Goal: Check status

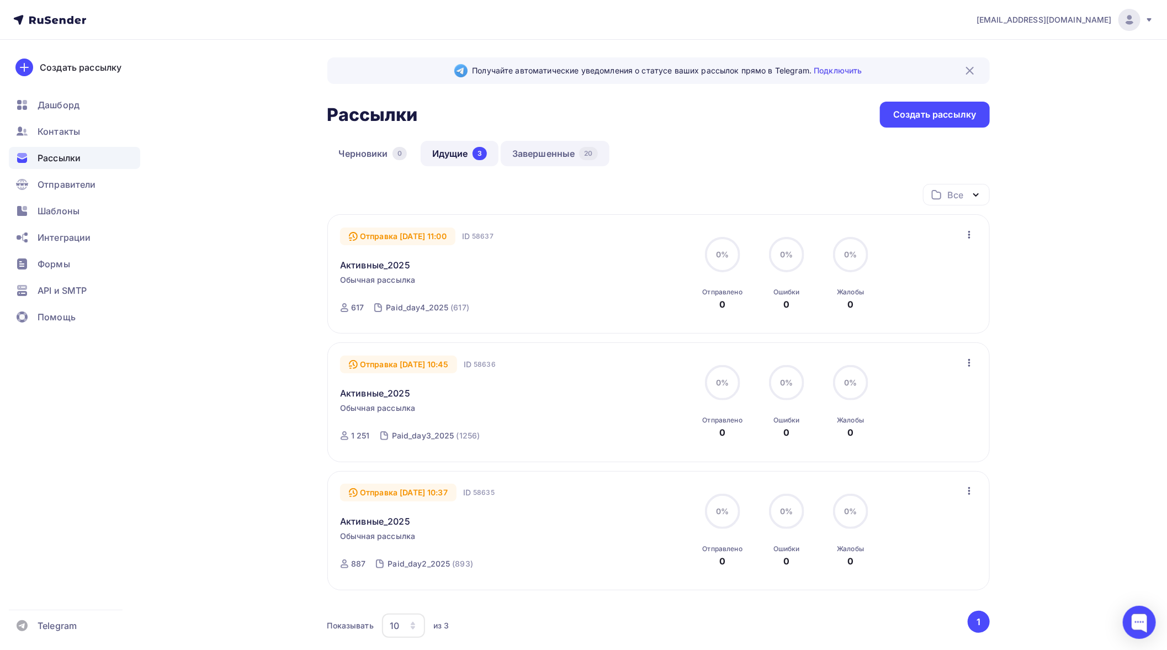
click at [578, 149] on link "Завершенные 20" at bounding box center [555, 153] width 109 height 25
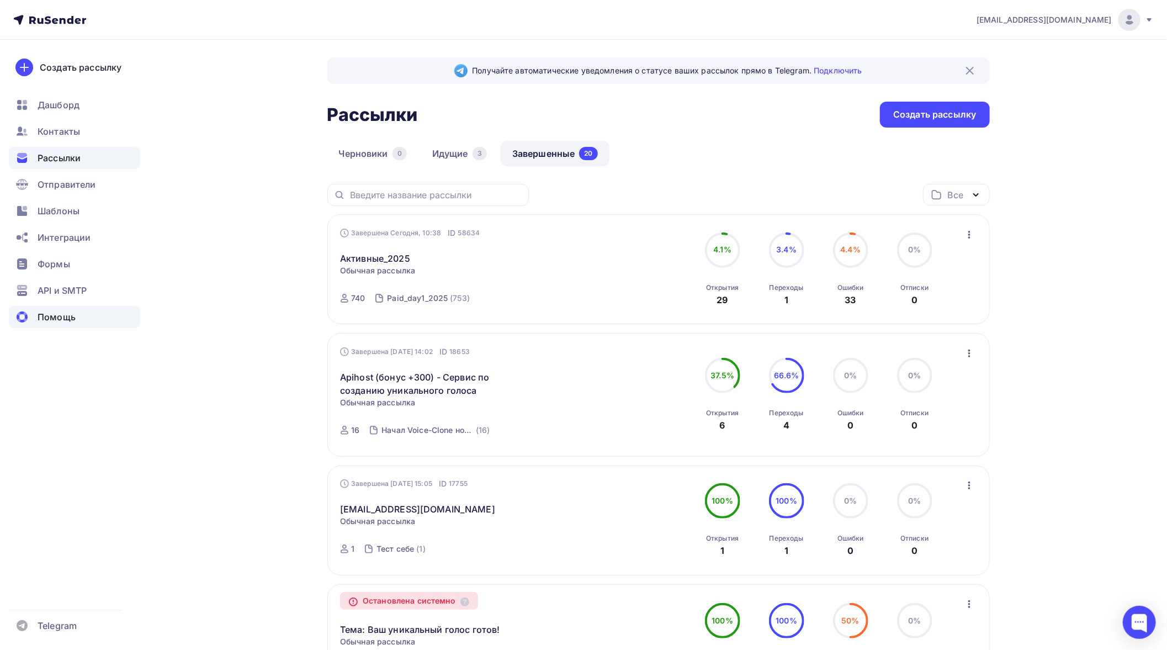
click at [54, 315] on span "Помощь" at bounding box center [57, 316] width 38 height 13
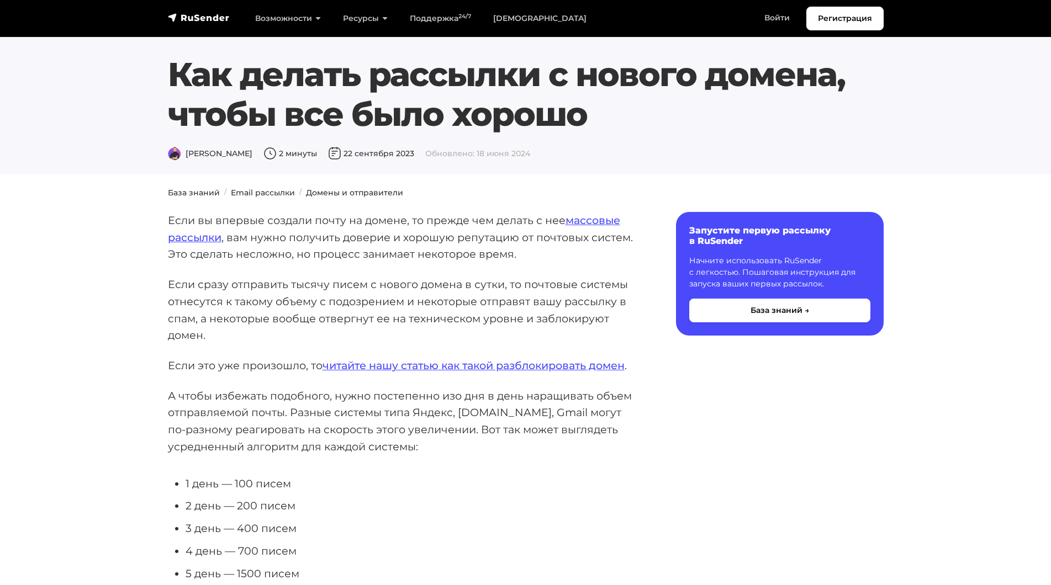
scroll to position [773, 0]
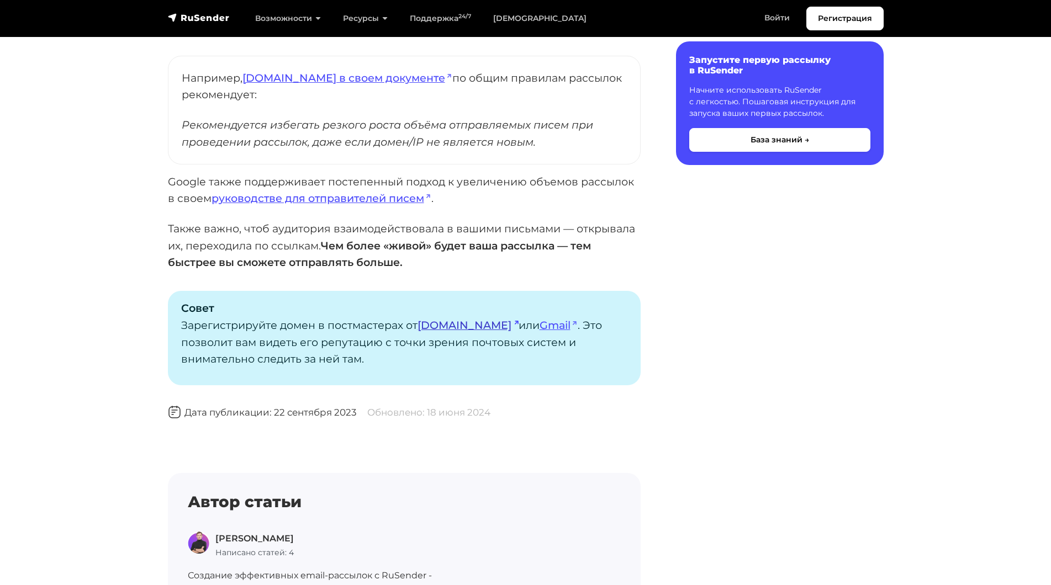
click at [435, 326] on link "Mail.ru" at bounding box center [467, 325] width 101 height 13
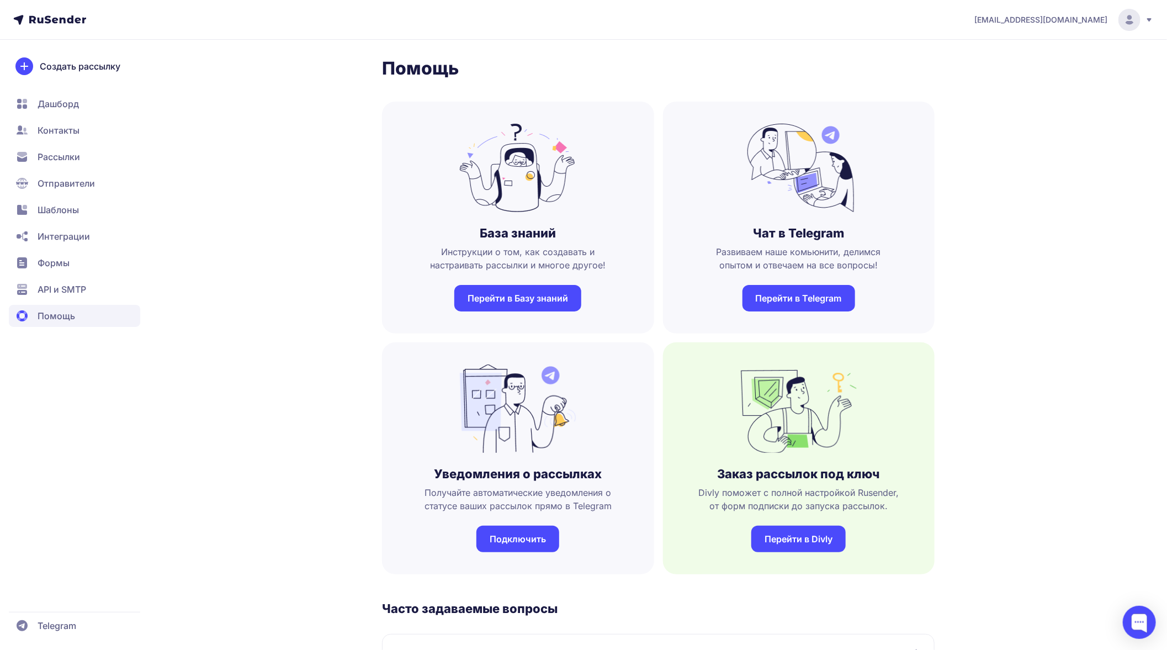
click at [764, 296] on link "Перейти в Telegram" at bounding box center [799, 298] width 113 height 27
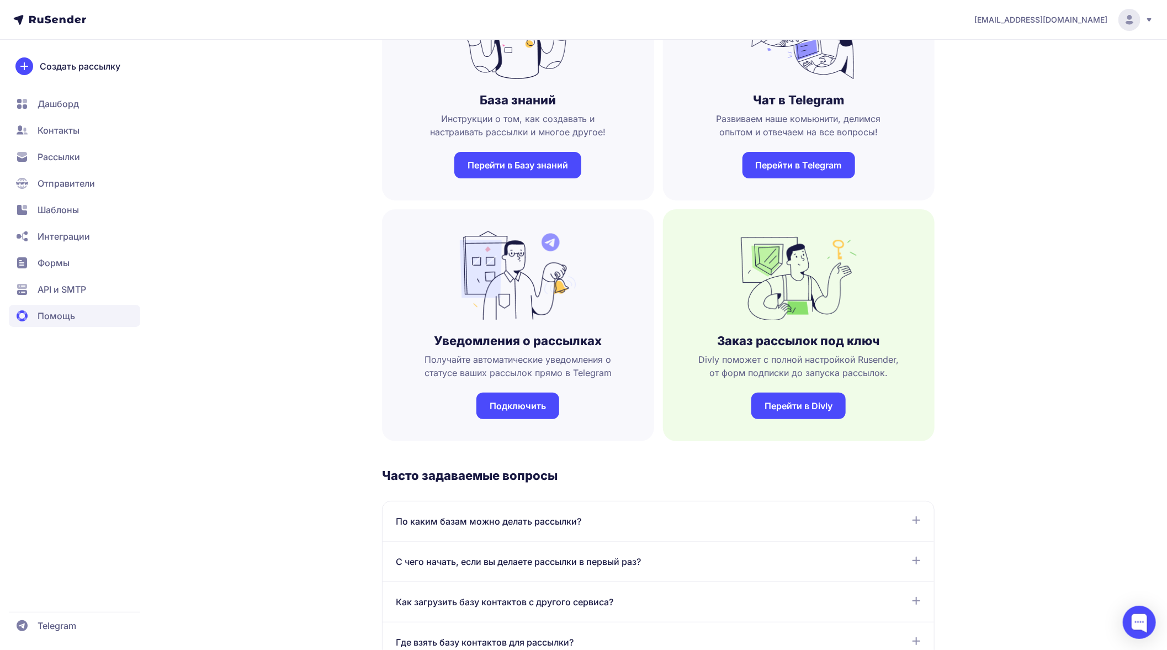
scroll to position [184, 0]
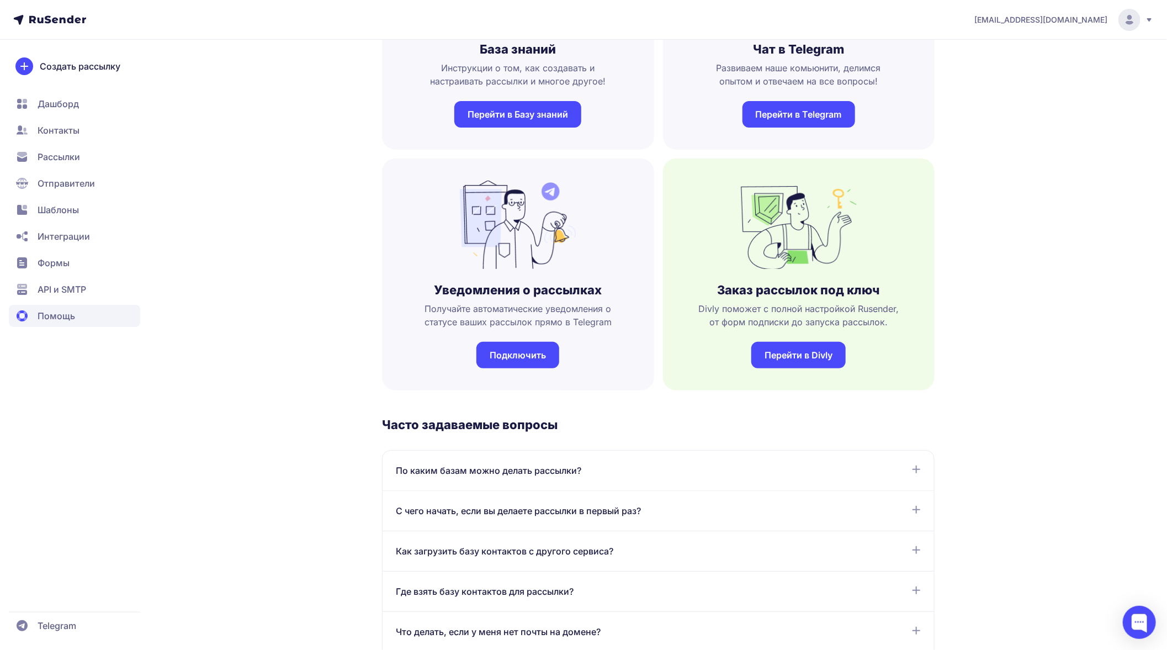
click at [76, 284] on span "API и SMTP" at bounding box center [62, 289] width 49 height 13
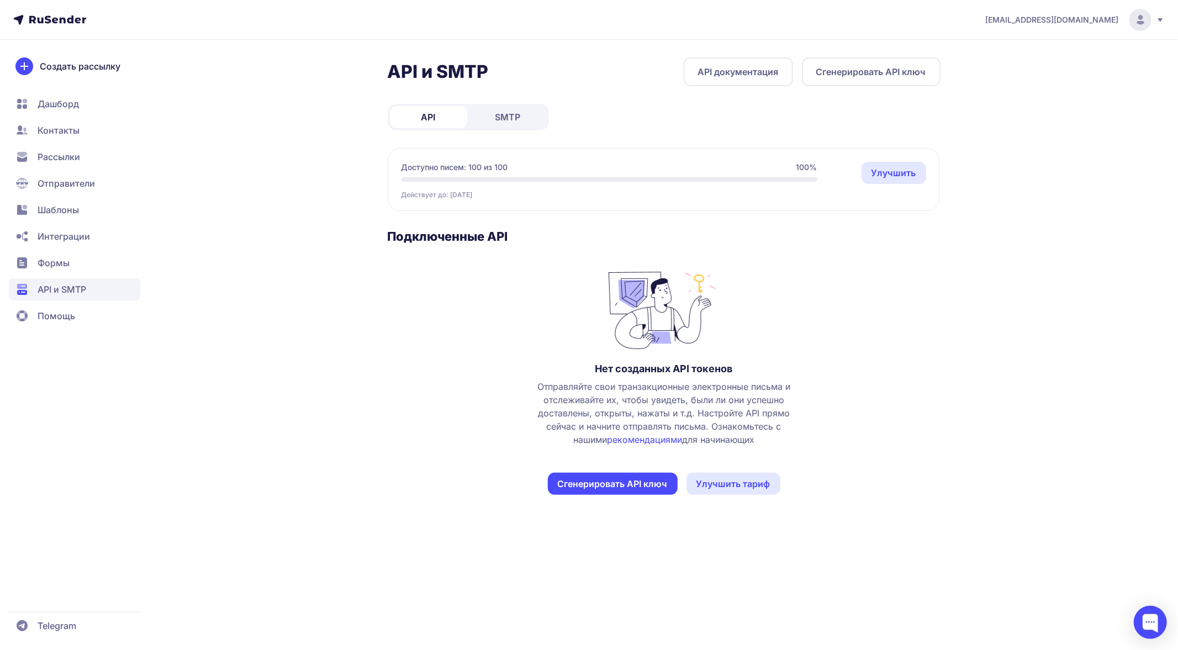
click at [525, 110] on link "SMTP" at bounding box center [507, 117] width 77 height 22
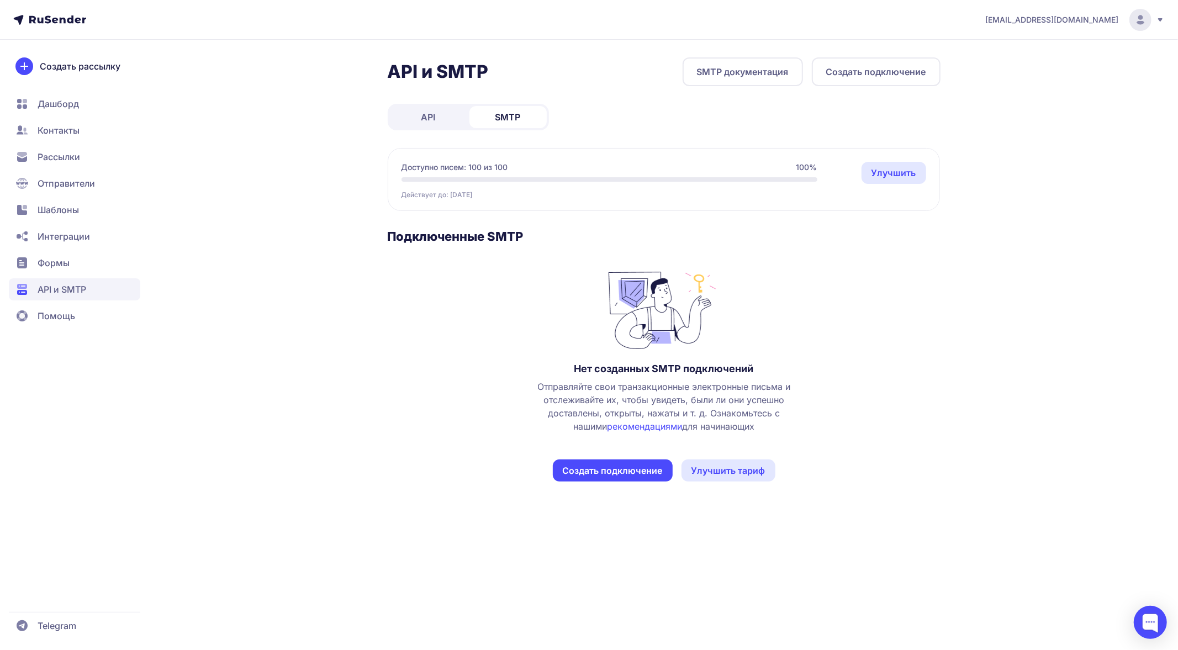
click at [462, 113] on link "API" at bounding box center [428, 117] width 77 height 22
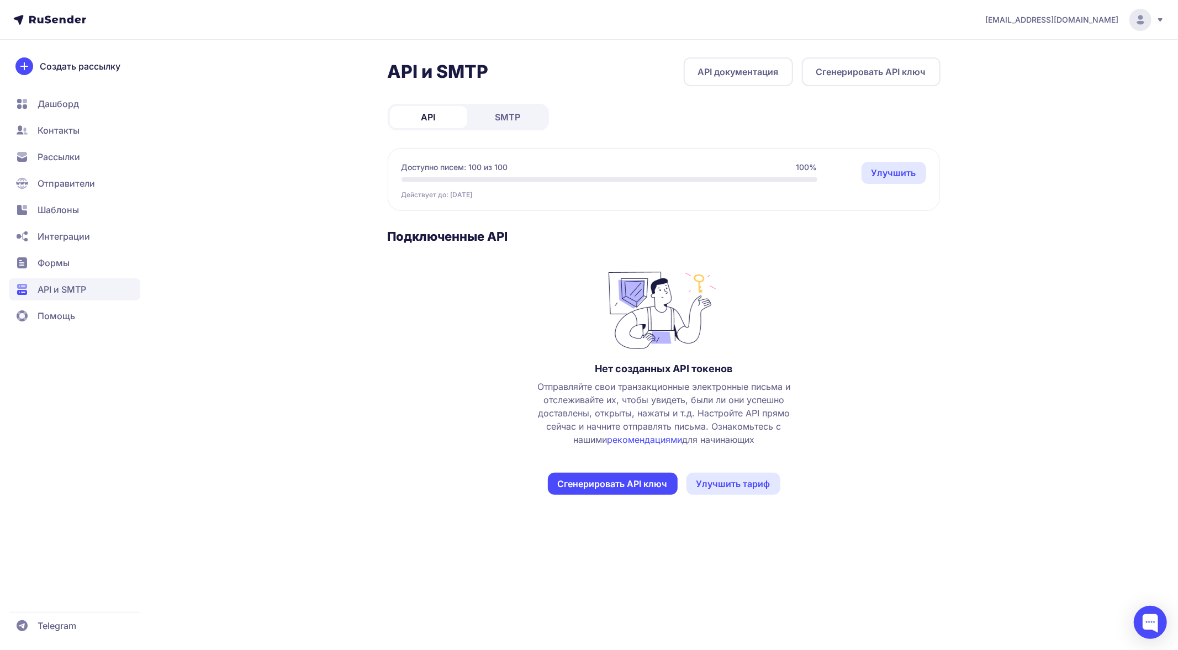
click at [70, 257] on span "Формы" at bounding box center [74, 263] width 131 height 22
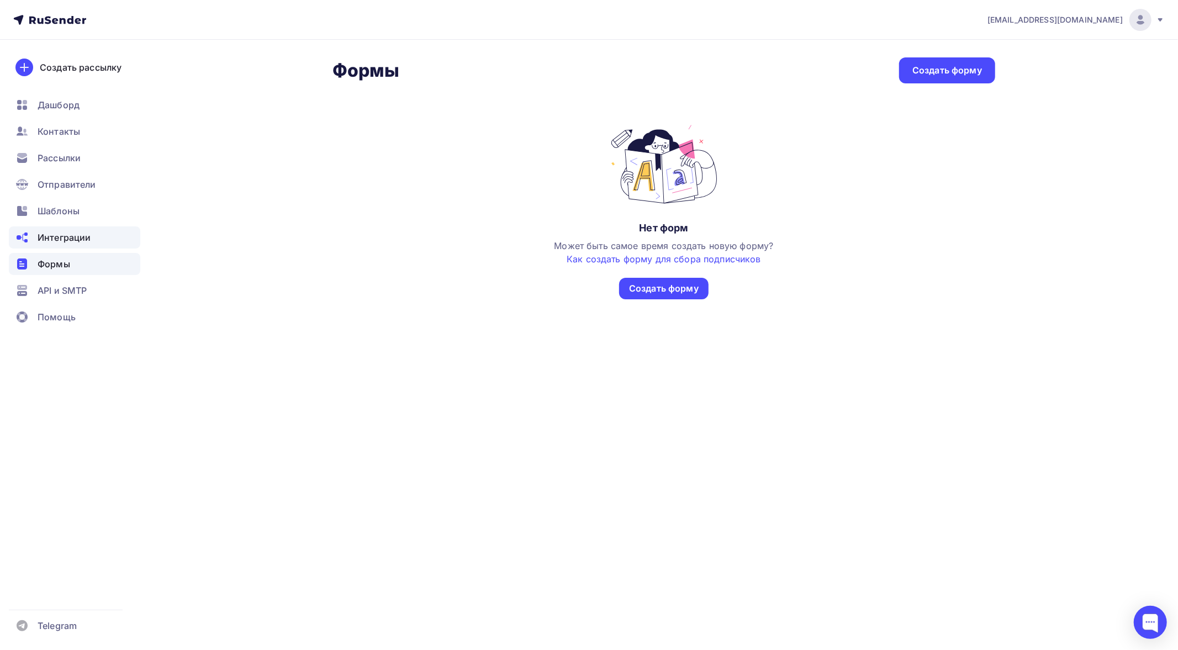
click at [65, 245] on div "Интеграции" at bounding box center [74, 237] width 131 height 22
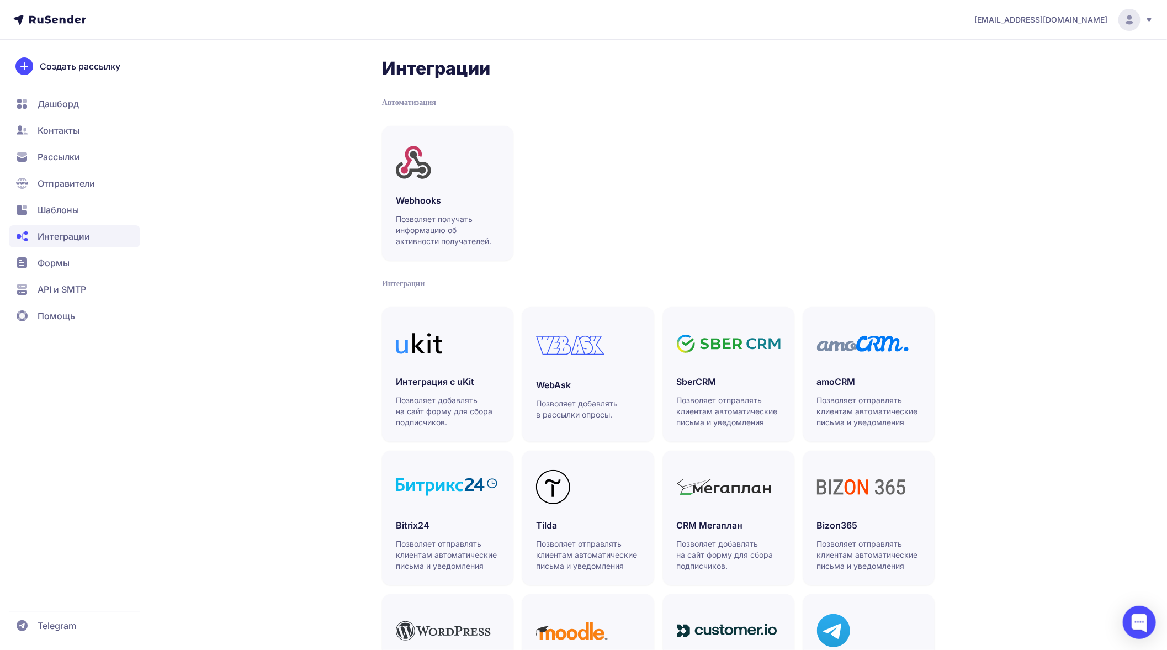
click at [67, 105] on span "Дашборд" at bounding box center [58, 103] width 41 height 13
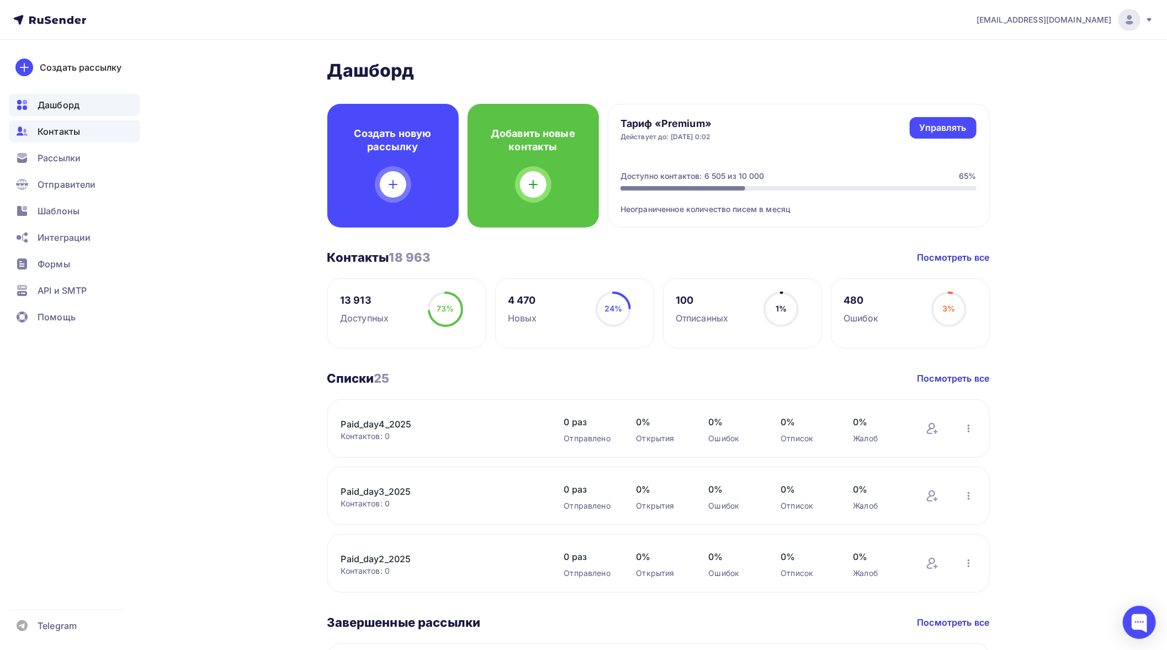
click at [56, 137] on span "Контакты" at bounding box center [59, 131] width 43 height 13
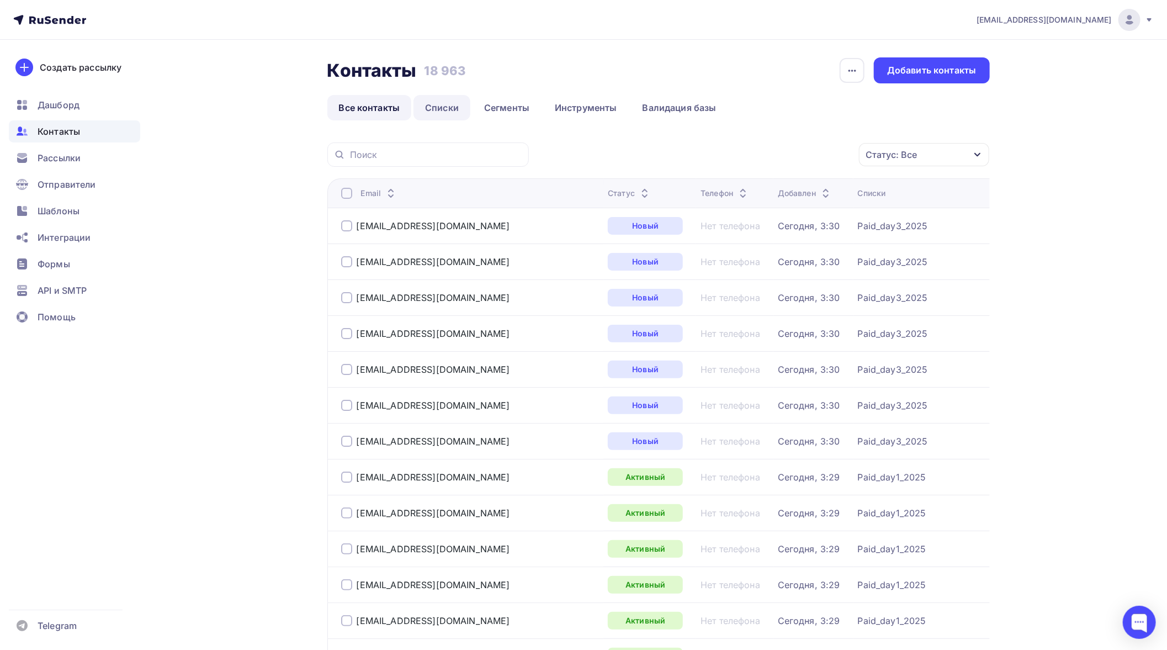
click at [445, 108] on link "Списки" at bounding box center [442, 107] width 57 height 25
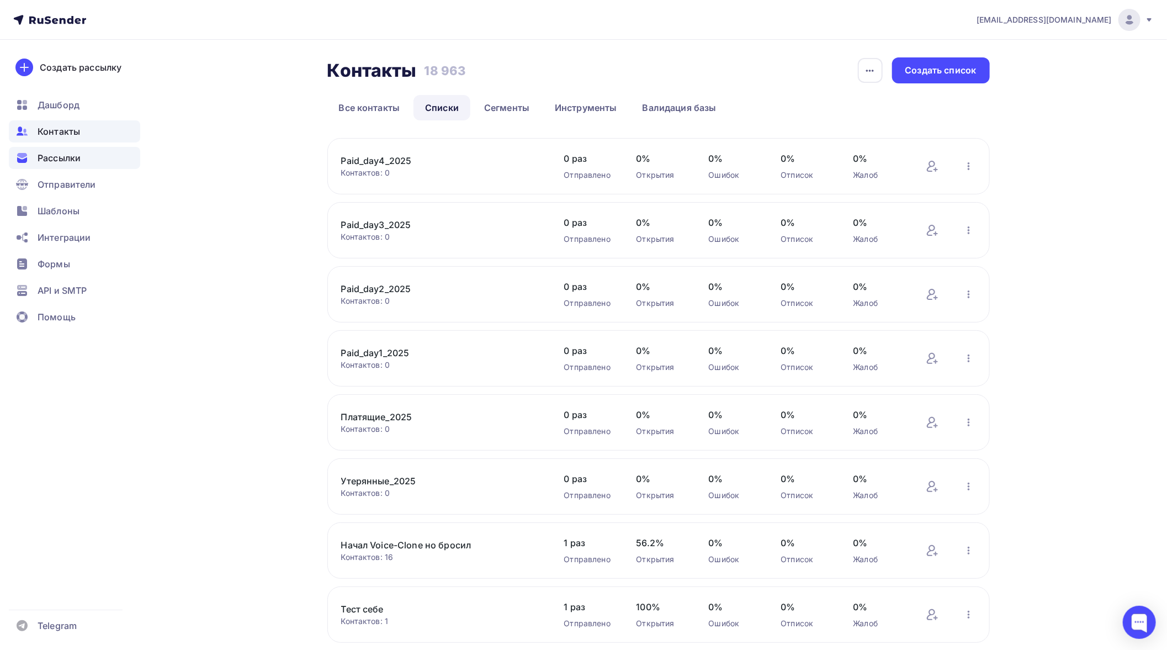
click at [68, 161] on span "Рассылки" at bounding box center [59, 157] width 43 height 13
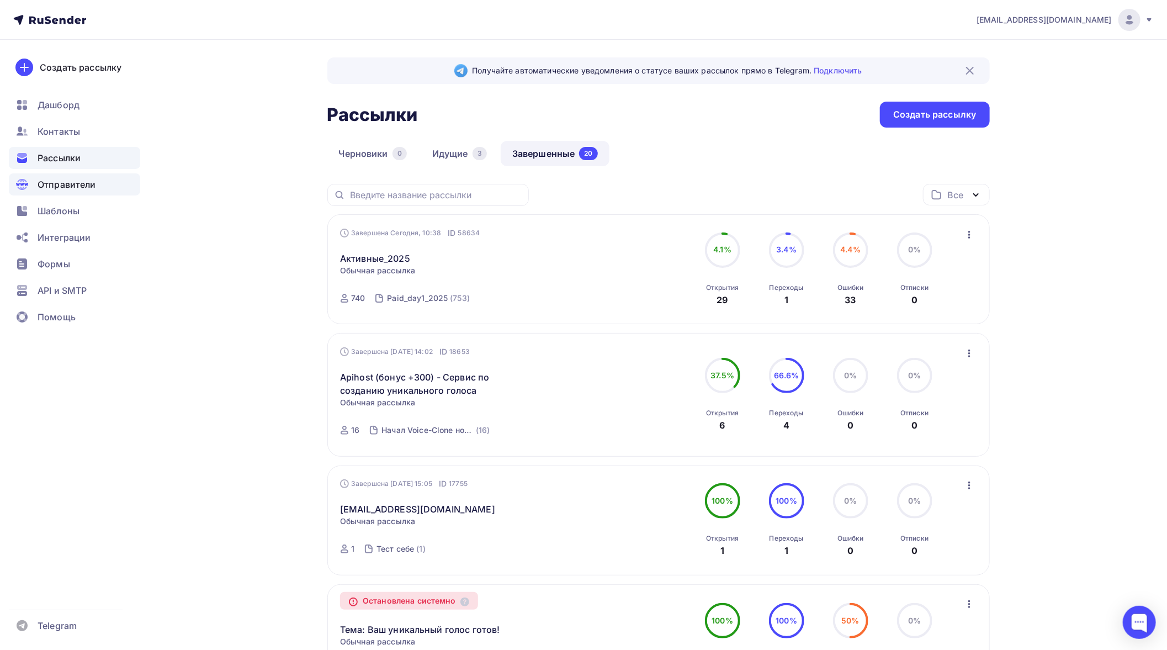
click at [61, 181] on span "Отправители" at bounding box center [67, 184] width 59 height 13
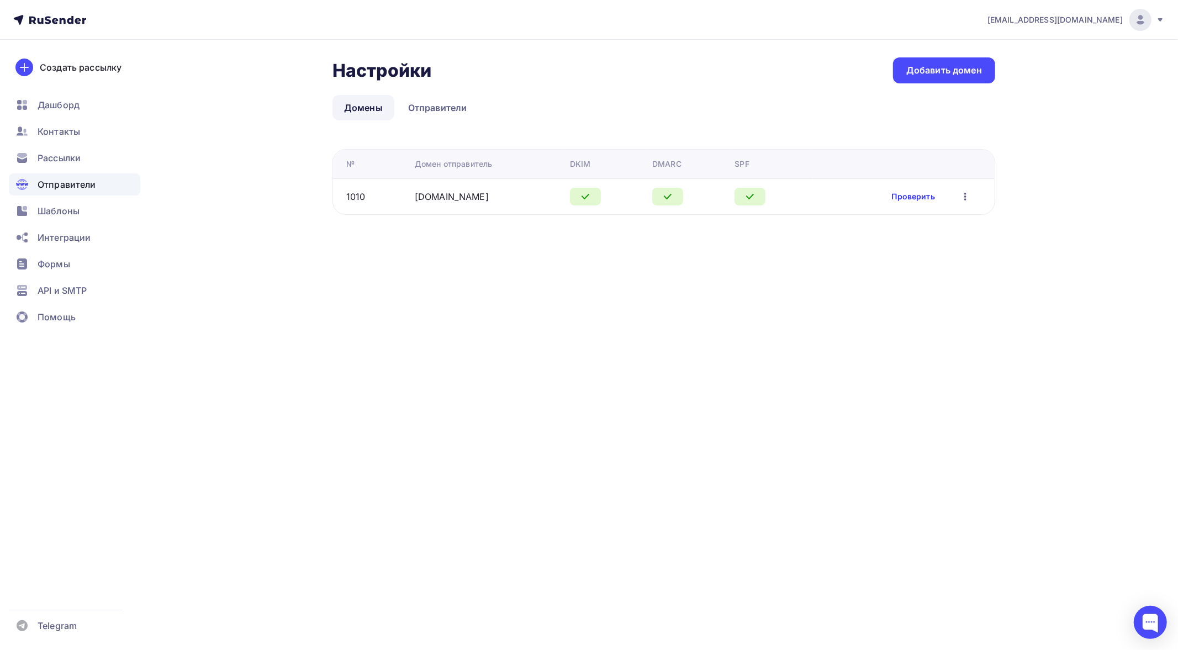
click at [904, 197] on link "Проверить" at bounding box center [913, 196] width 43 height 11
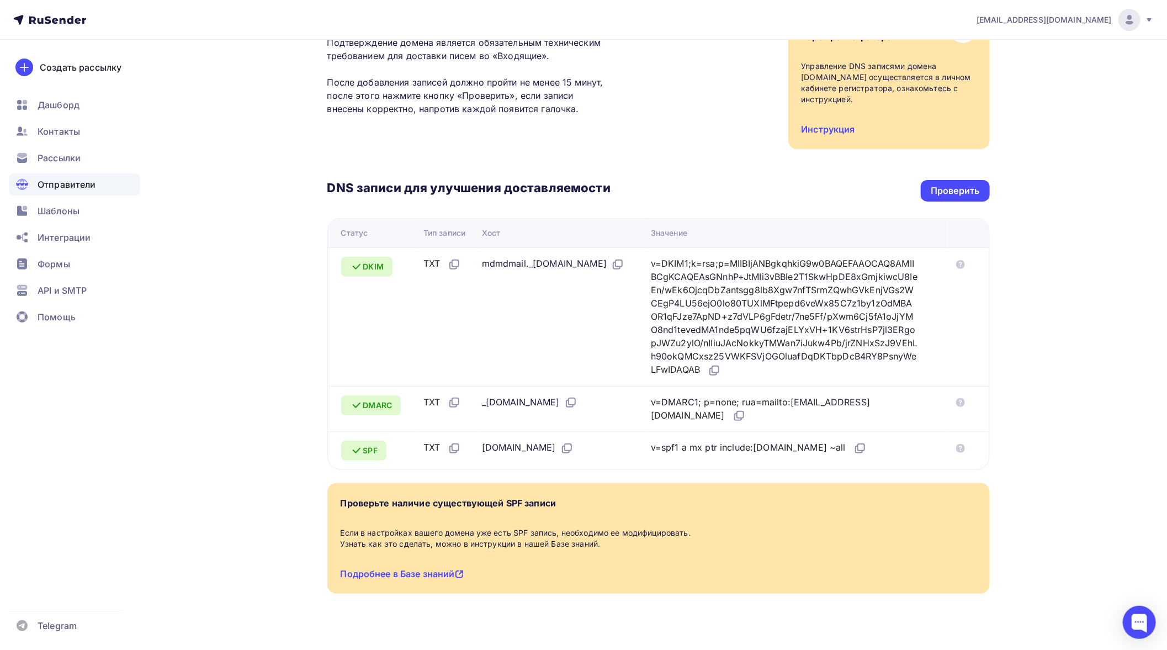
scroll to position [125, 0]
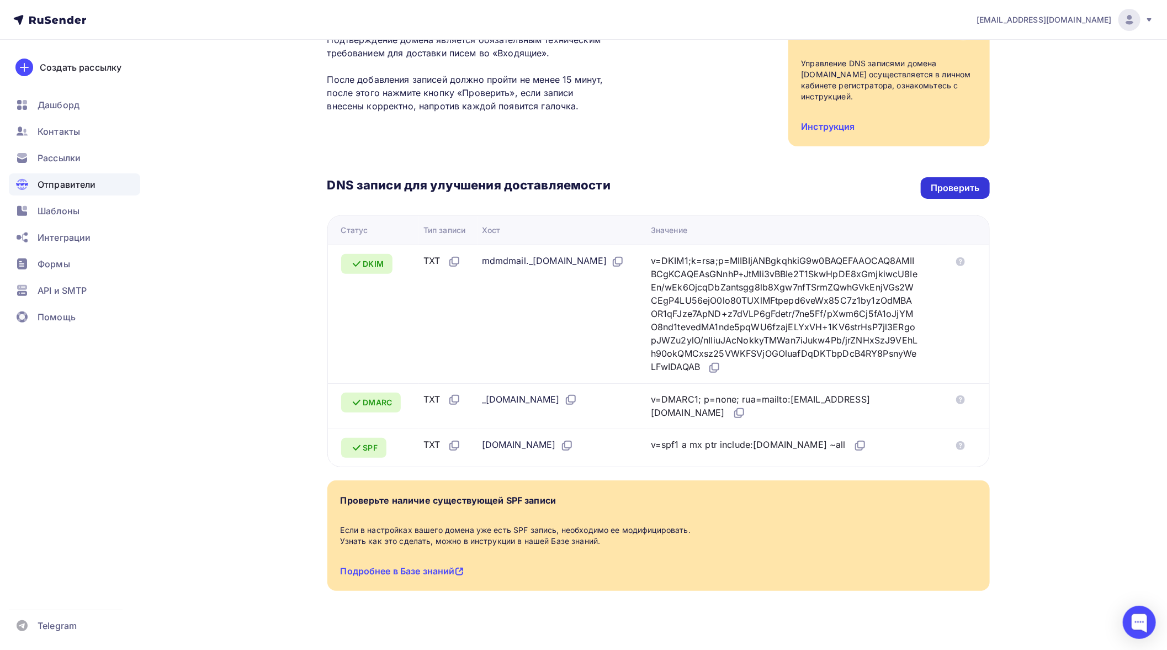
click at [958, 182] on div "Проверить" at bounding box center [955, 188] width 49 height 13
click at [430, 565] on link "Подробнее в Базе знаний" at bounding box center [402, 570] width 123 height 11
click at [62, 157] on span "Рассылки" at bounding box center [59, 157] width 43 height 13
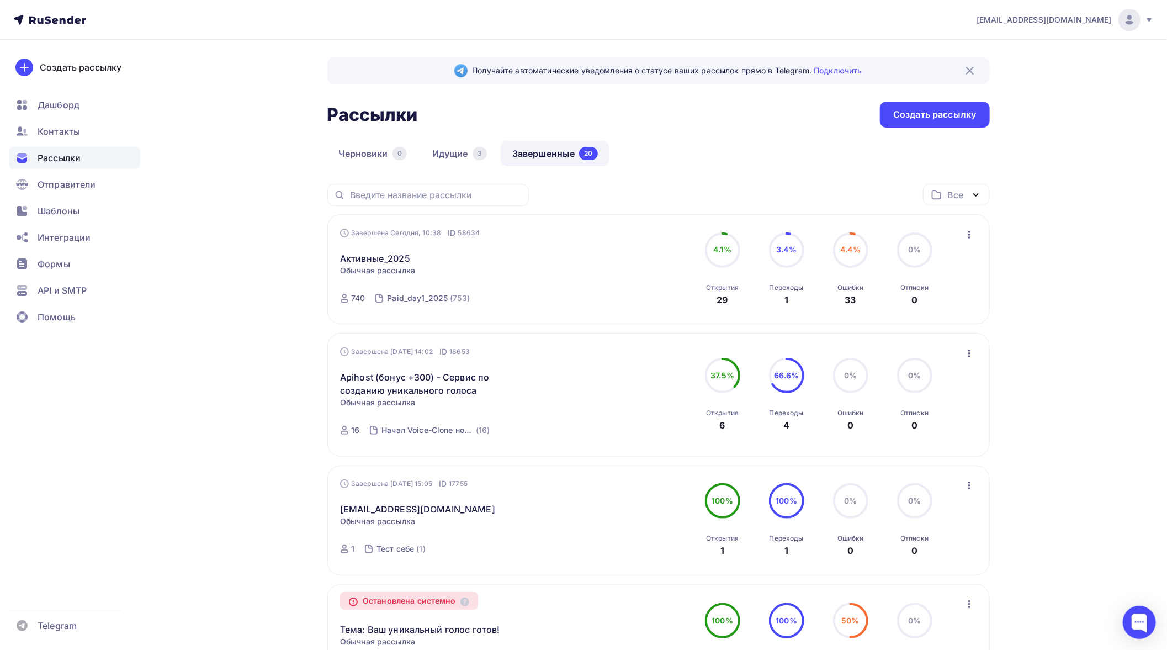
click at [566, 151] on link "Завершенные 20" at bounding box center [555, 153] width 109 height 25
click at [556, 152] on link "Завершенные 20" at bounding box center [555, 153] width 109 height 25
click at [969, 234] on icon "button" at bounding box center [969, 234] width 13 height 13
click at [919, 288] on div "Обзор рассылки" at bounding box center [917, 285] width 113 height 13
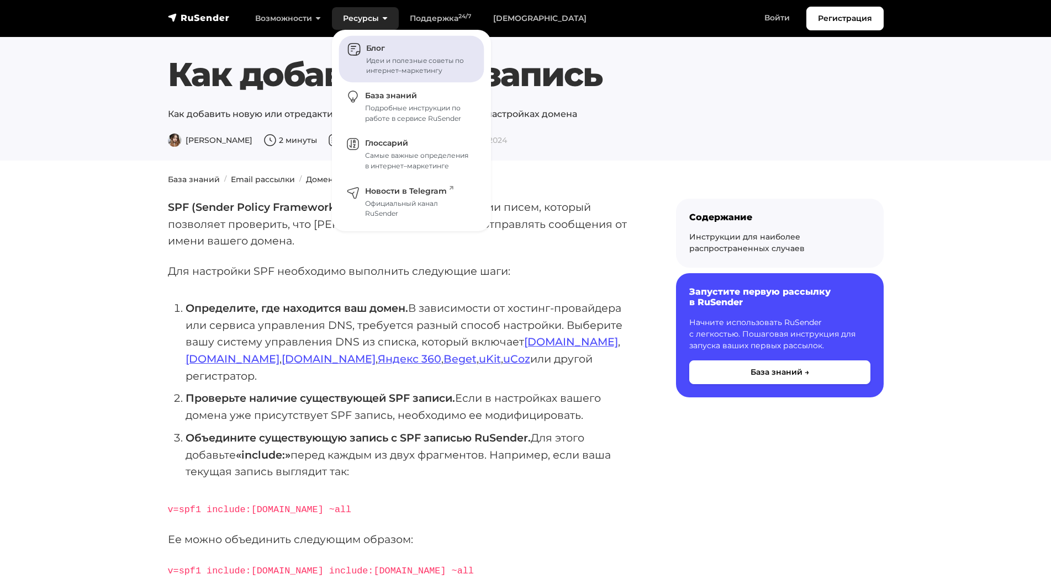
click at [380, 62] on div "Идеи и полезные советы по интернет–маркетингу" at bounding box center [418, 66] width 105 height 20
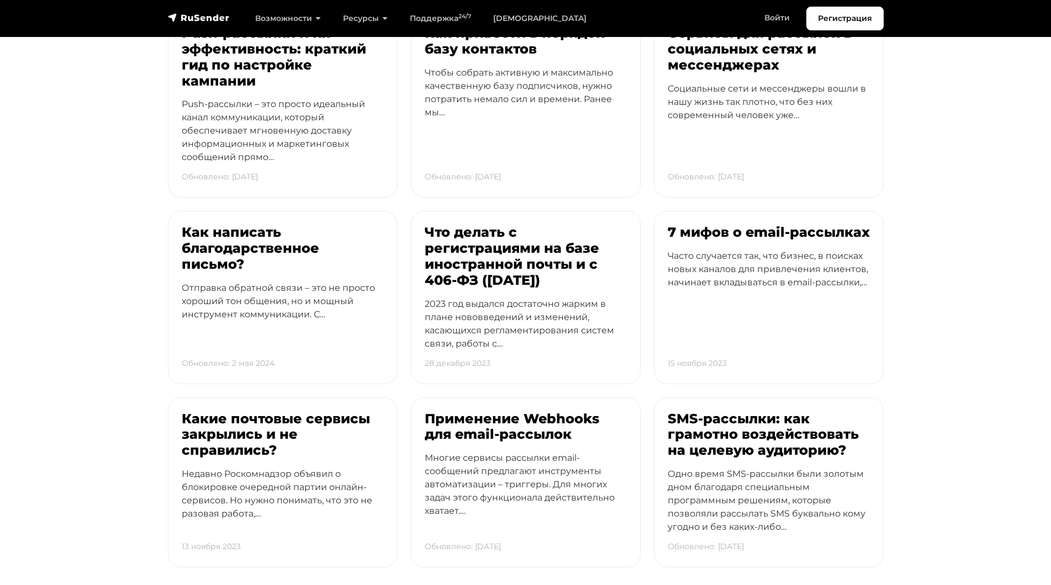
scroll to position [2940, 0]
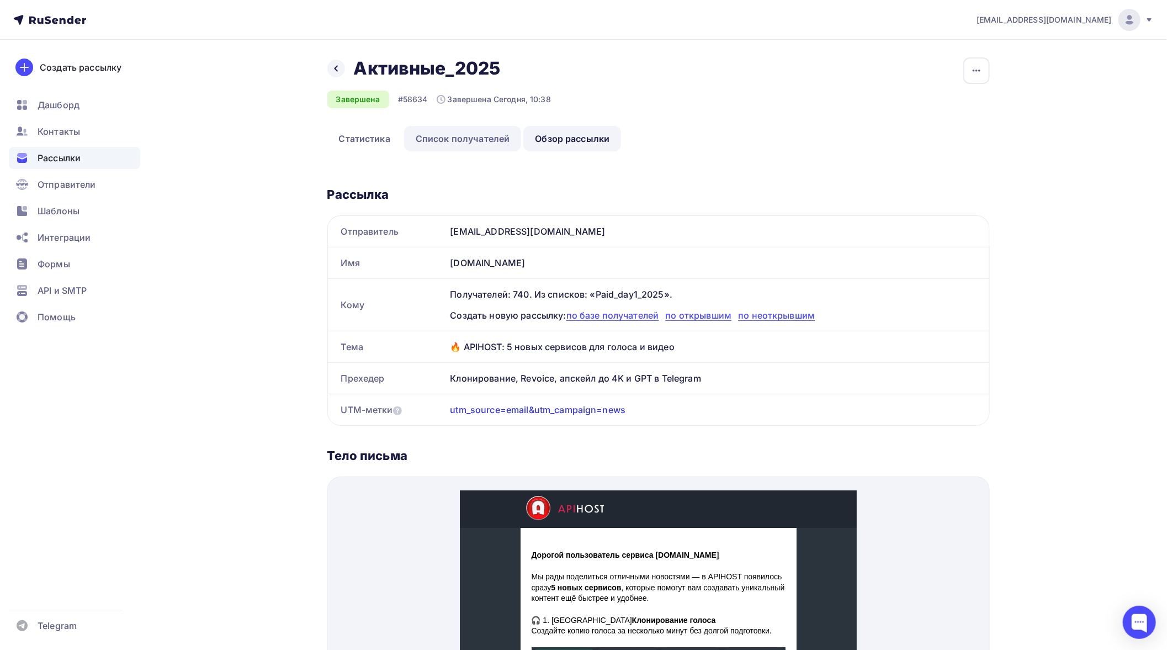
click at [454, 135] on link "Список получателей" at bounding box center [463, 138] width 118 height 25
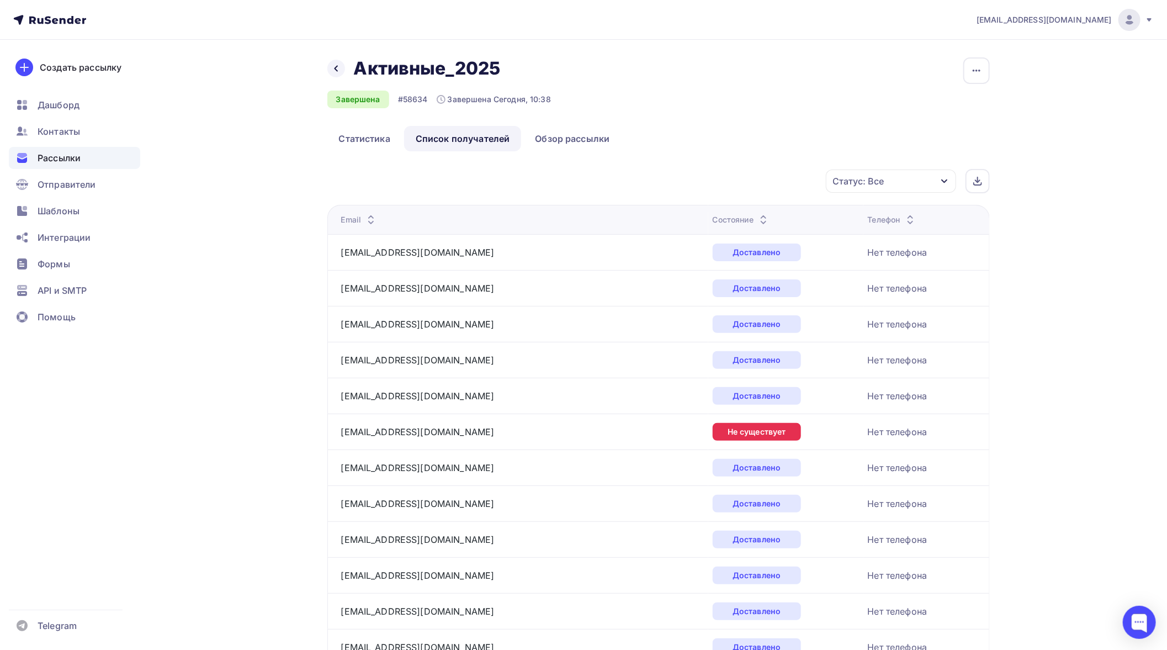
click at [885, 181] on div "Статус: Все" at bounding box center [891, 181] width 130 height 23
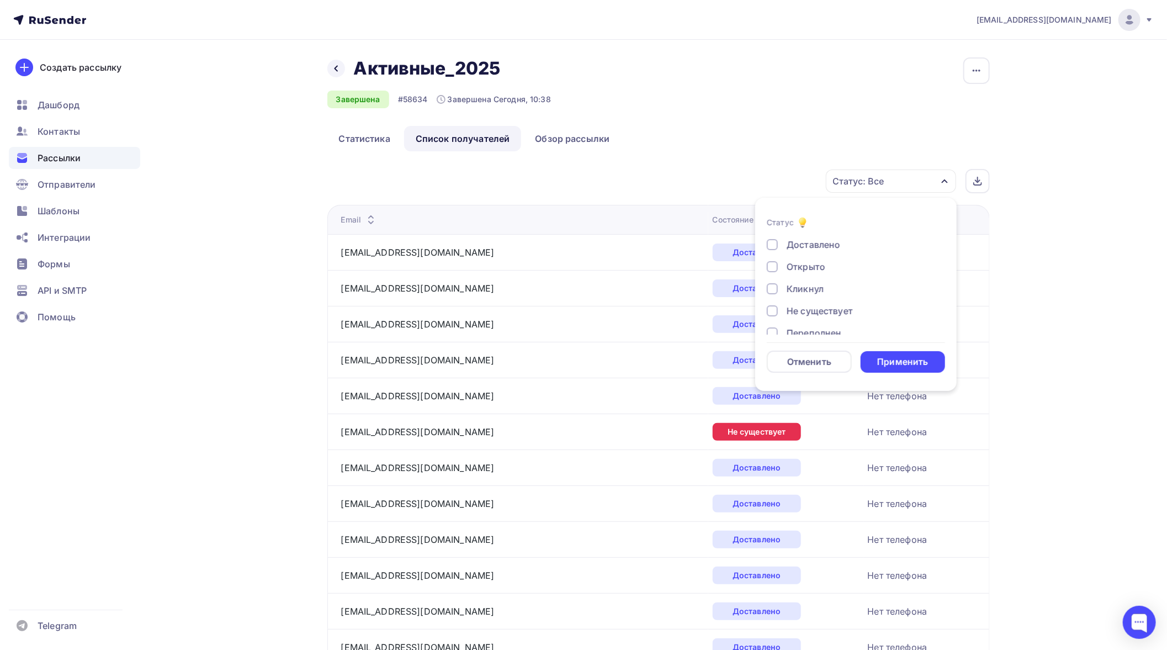
click at [792, 264] on div "Открыто" at bounding box center [806, 266] width 39 height 13
click at [895, 365] on div "Применить" at bounding box center [903, 362] width 51 height 13
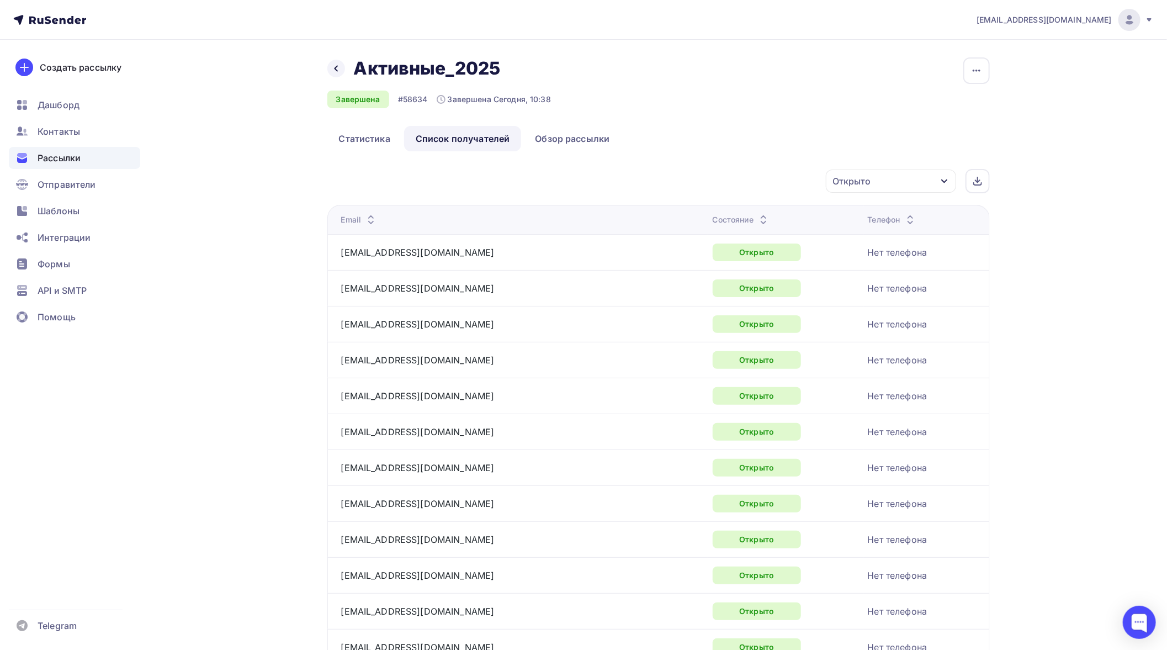
click at [874, 171] on div "Открыто" at bounding box center [891, 181] width 130 height 23
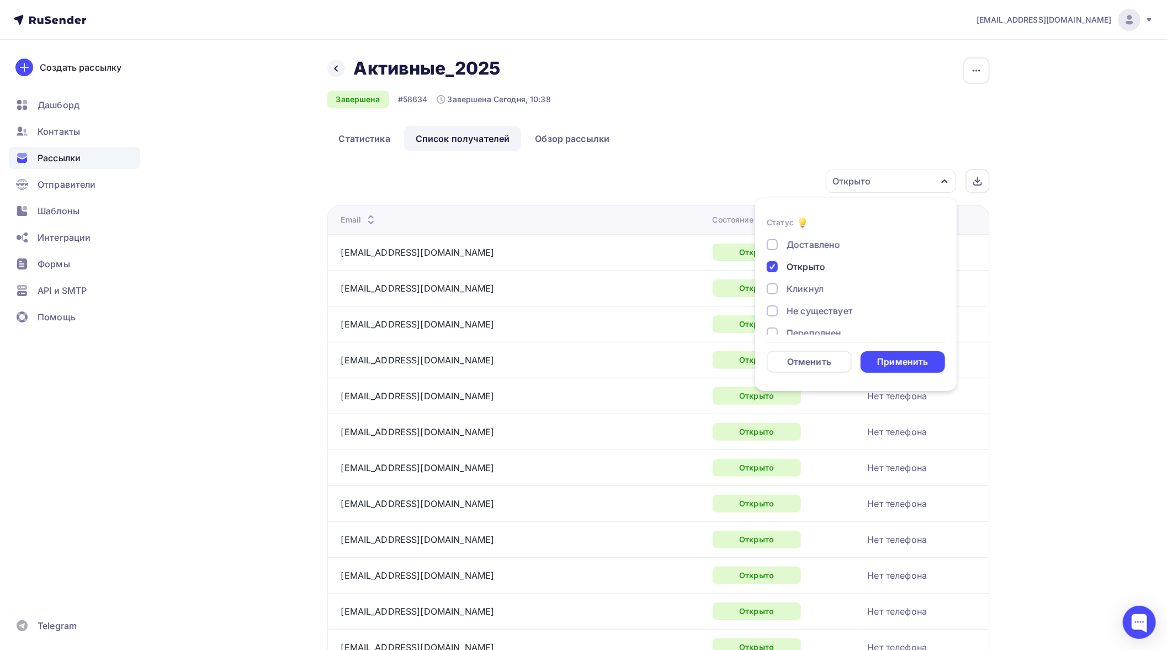
click at [809, 286] on div "Кликнул" at bounding box center [805, 288] width 37 height 13
click at [794, 261] on div "Открыто" at bounding box center [806, 266] width 39 height 13
click at [891, 362] on div "Применить" at bounding box center [903, 362] width 51 height 13
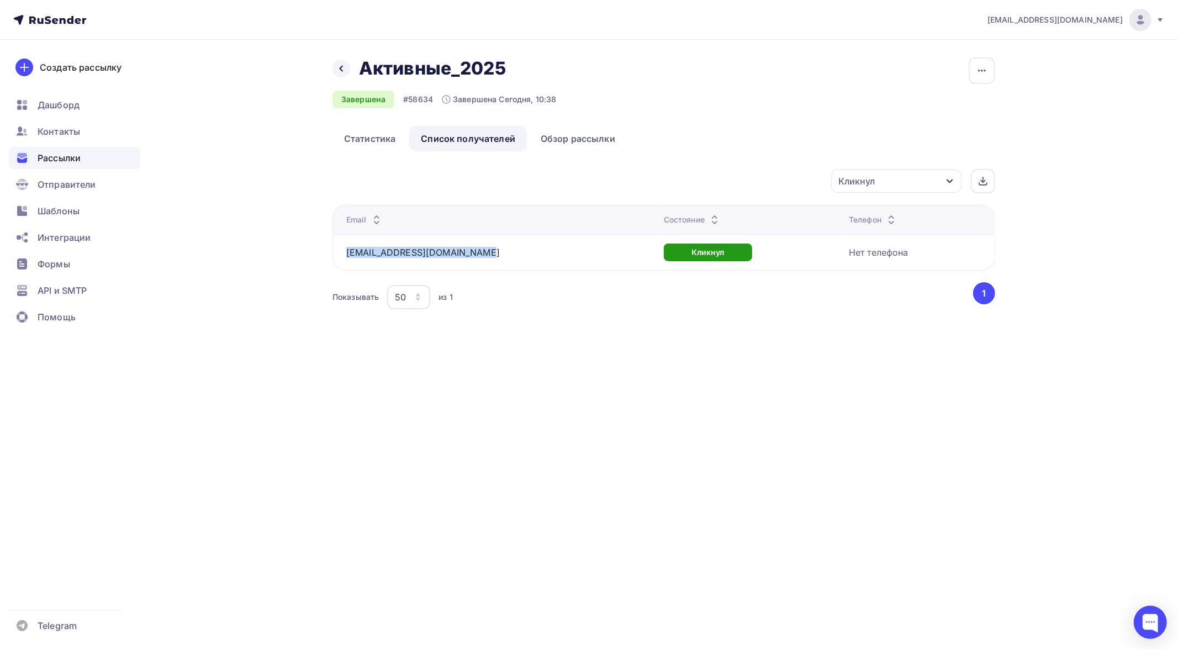
drag, startPoint x: 487, startPoint y: 252, endPoint x: 338, endPoint y: 252, distance: 149.1
click at [338, 252] on td "smirnov_nv@almazovcentre.ru" at bounding box center [495, 252] width 327 height 36
copy link "smirnov_nv@almazovcentre.ru"
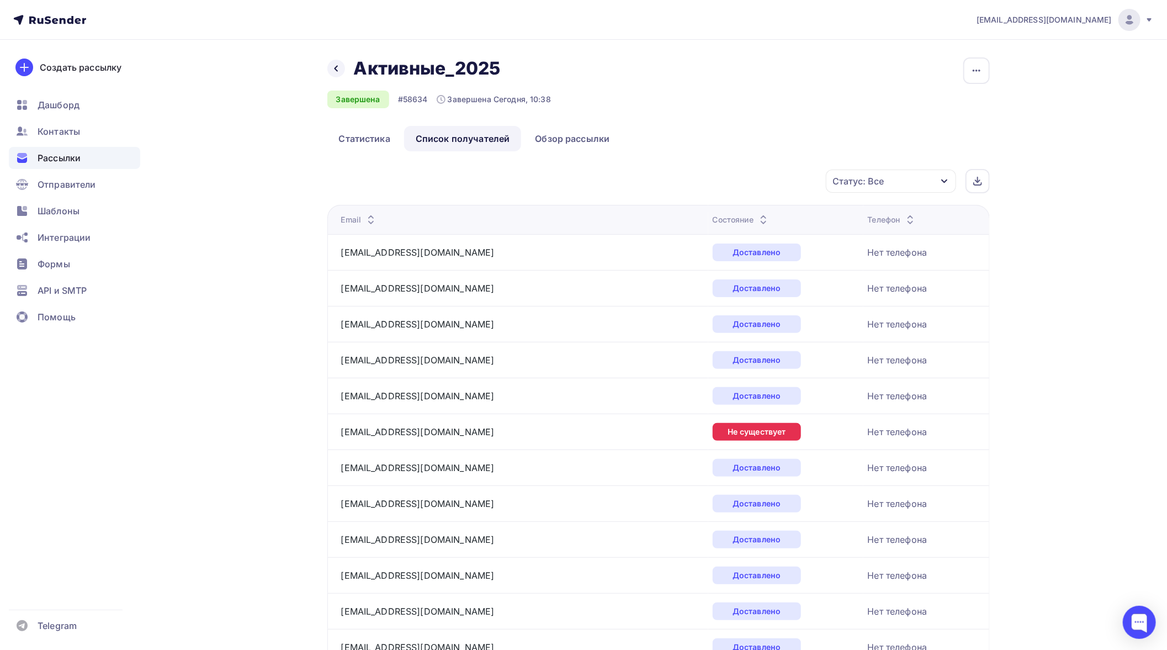
click at [49, 155] on span "Рассылки" at bounding box center [59, 157] width 43 height 13
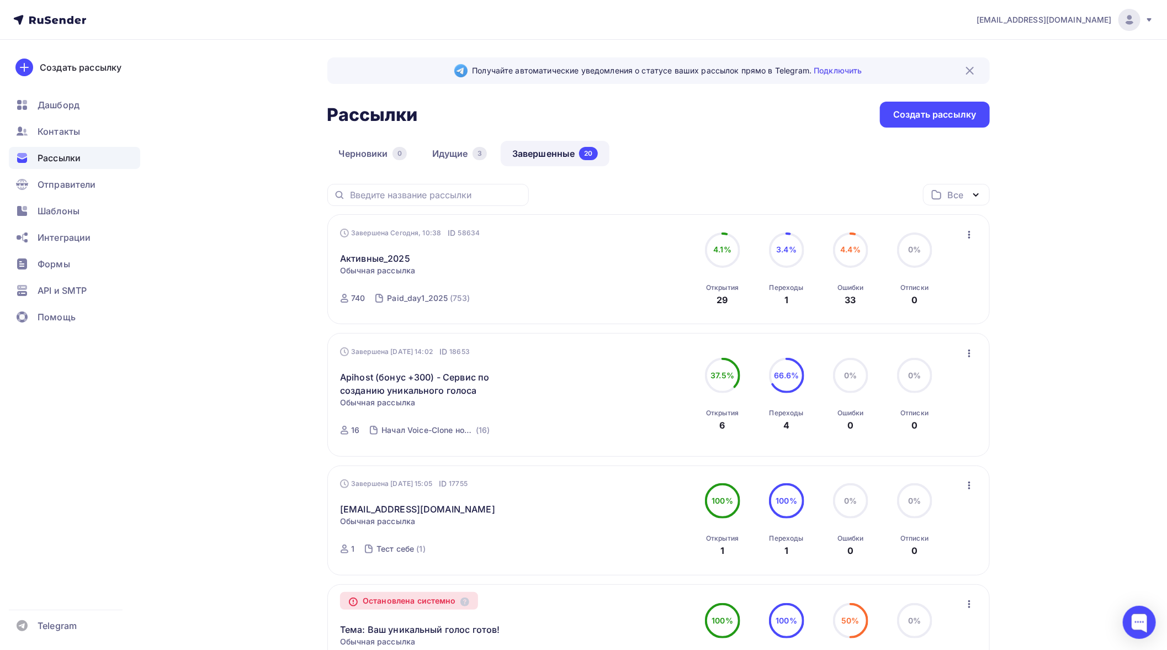
drag, startPoint x: 244, startPoint y: 535, endPoint x: 247, endPoint y: 525, distance: 10.5
